Goal: Check status: Check status

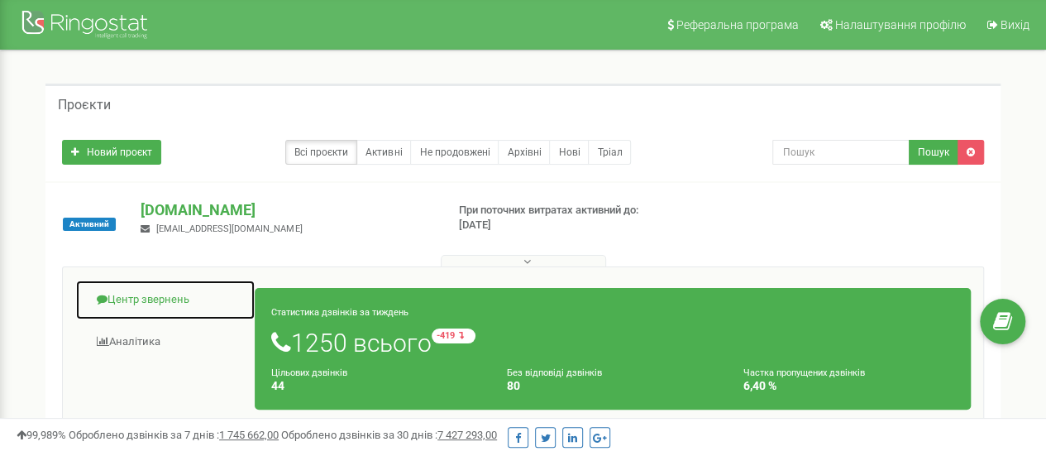
click at [157, 298] on link "Центр звернень" at bounding box center [165, 299] width 180 height 41
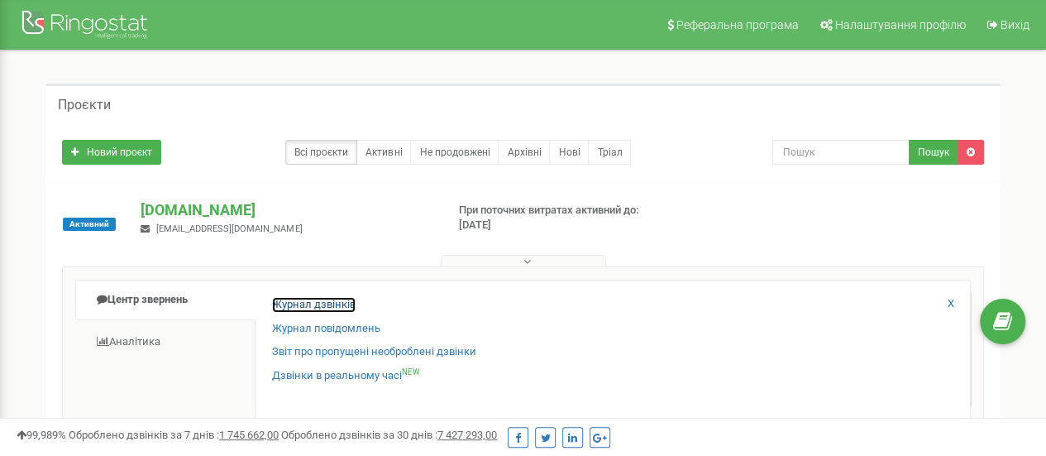
click at [346, 303] on link "Журнал дзвінків" at bounding box center [314, 305] width 84 height 16
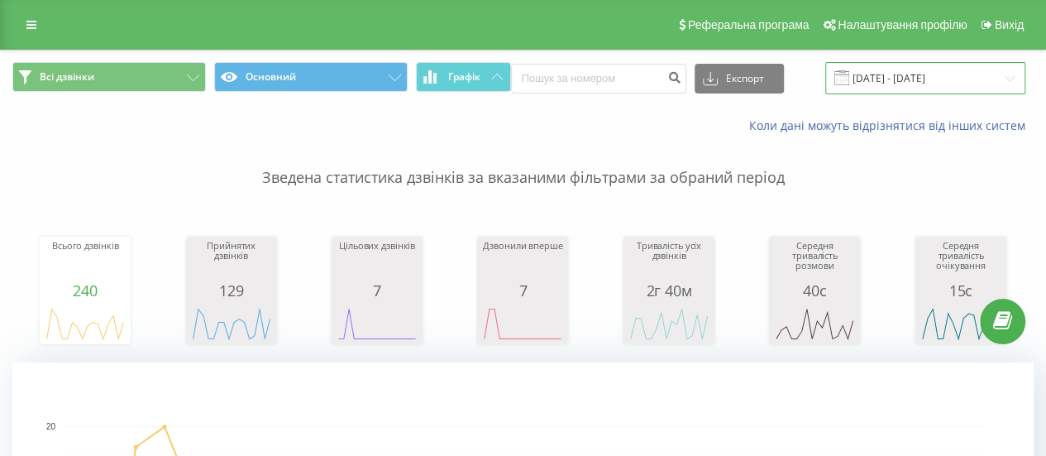
click at [890, 77] on input "[DATE] - [DATE]" at bounding box center [925, 78] width 200 height 32
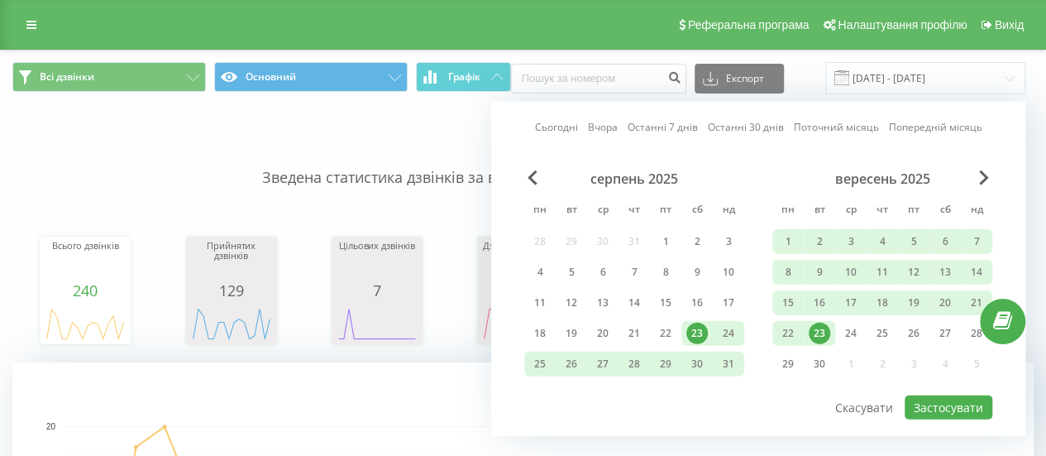
click at [815, 330] on div "23" at bounding box center [819, 332] width 21 height 21
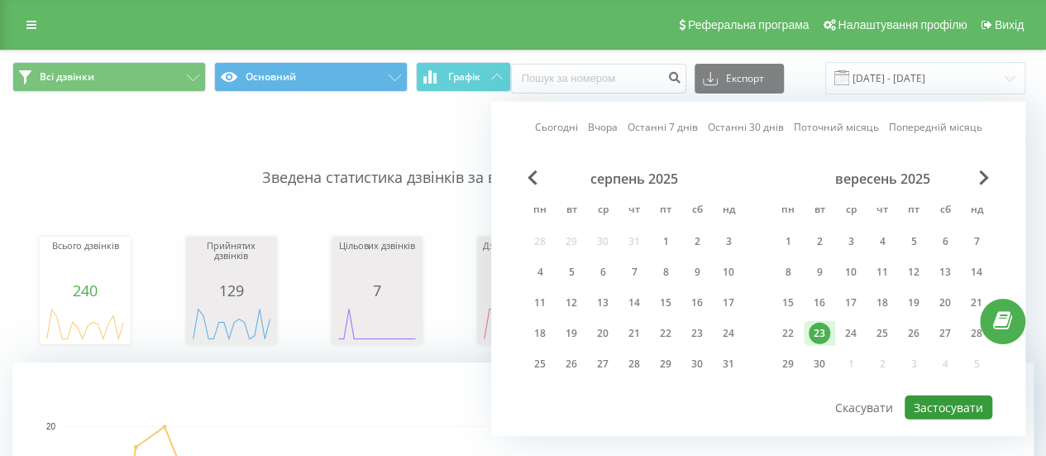
click at [936, 401] on button "Застосувати" at bounding box center [949, 407] width 88 height 24
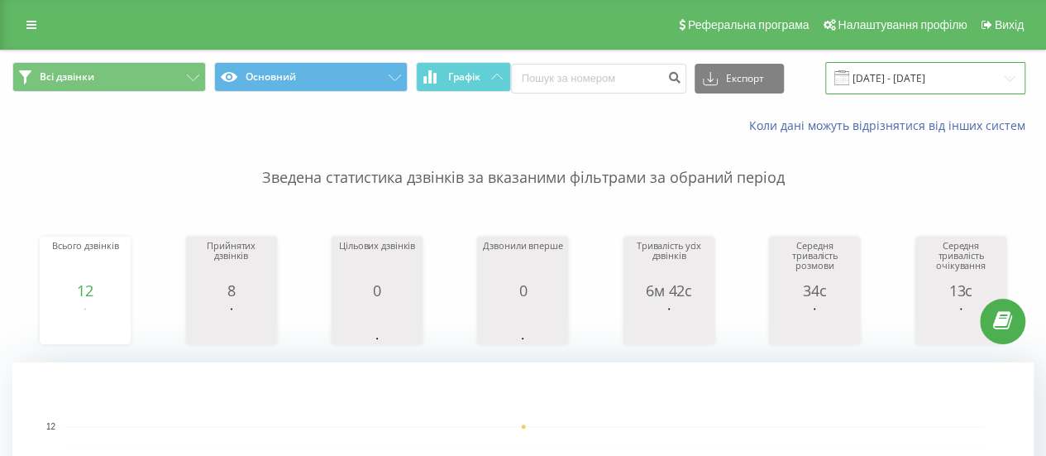
click at [923, 79] on input "[DATE] - [DATE]" at bounding box center [925, 78] width 200 height 32
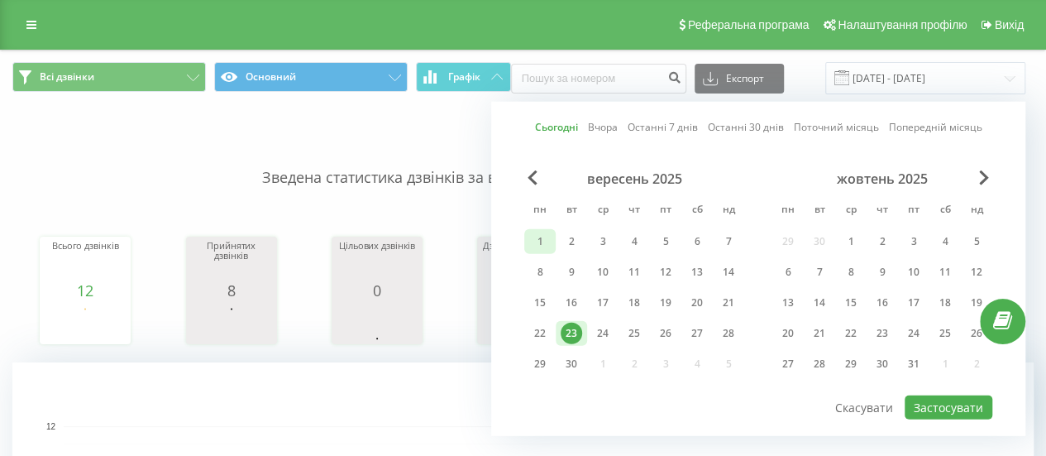
click at [541, 246] on div "1" at bounding box center [539, 241] width 21 height 21
click at [569, 333] on div "23" at bounding box center [571, 332] width 21 height 21
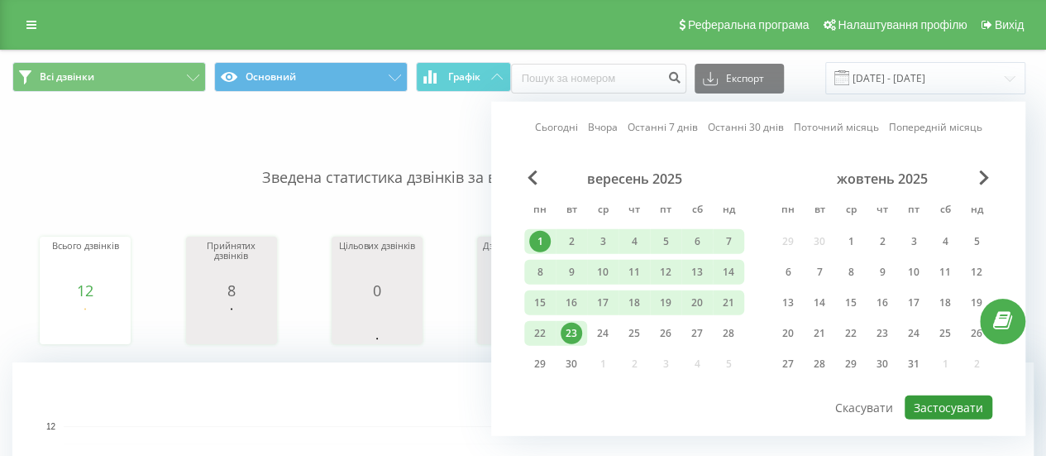
click at [918, 403] on button "Застосувати" at bounding box center [949, 407] width 88 height 24
type input "[DATE] - [DATE]"
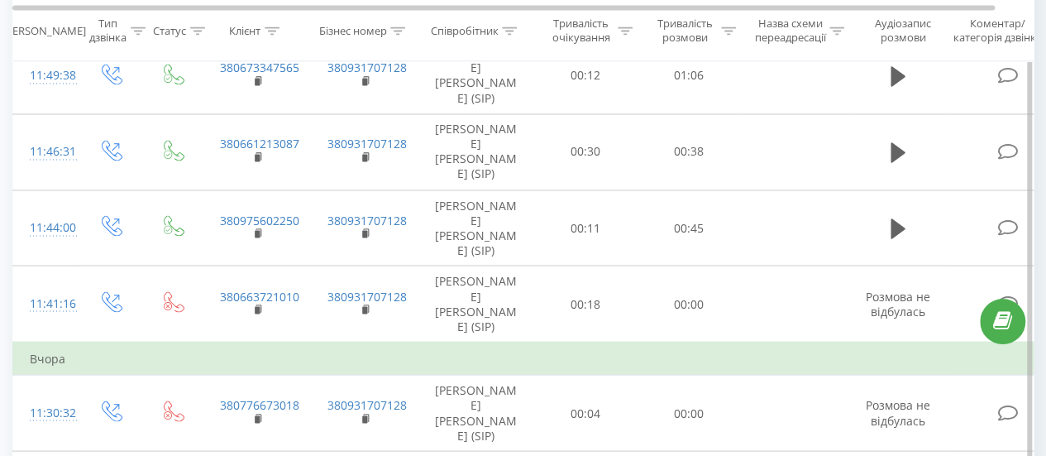
scroll to position [1406, 0]
